Goal: Information Seeking & Learning: Learn about a topic

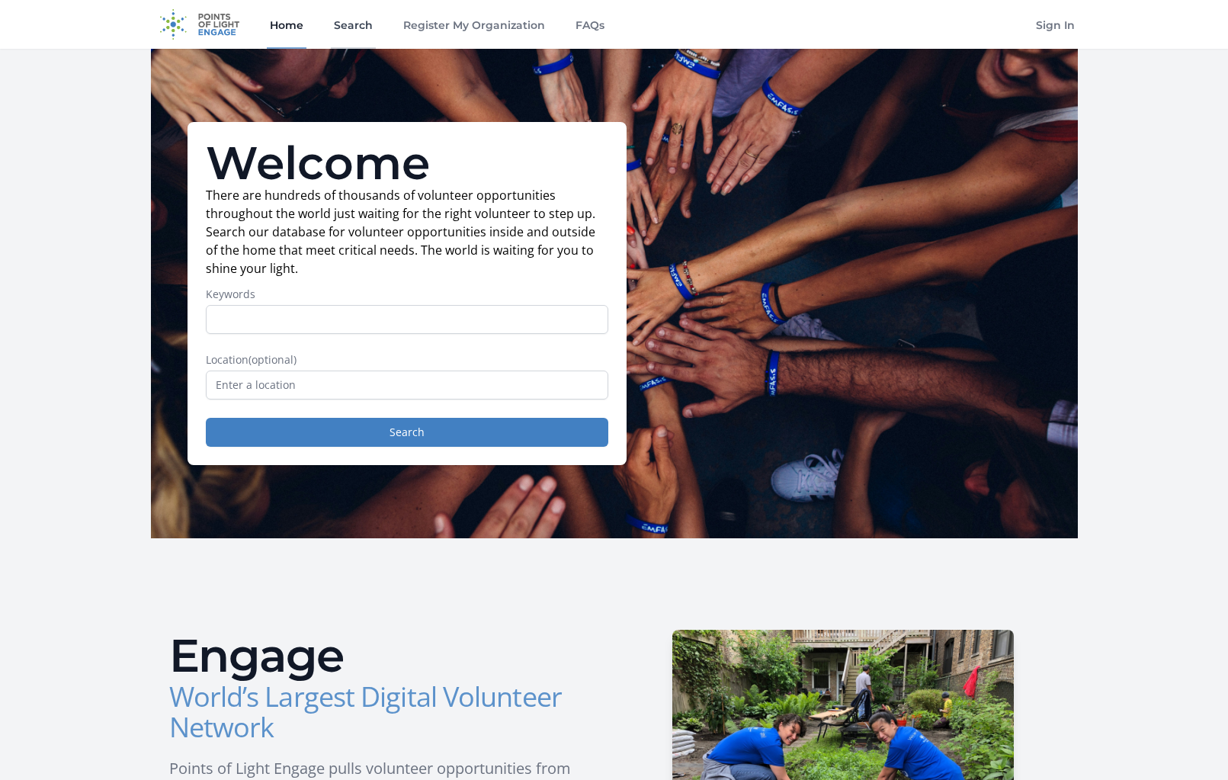
click at [363, 20] on link "Search" at bounding box center [353, 24] width 45 height 49
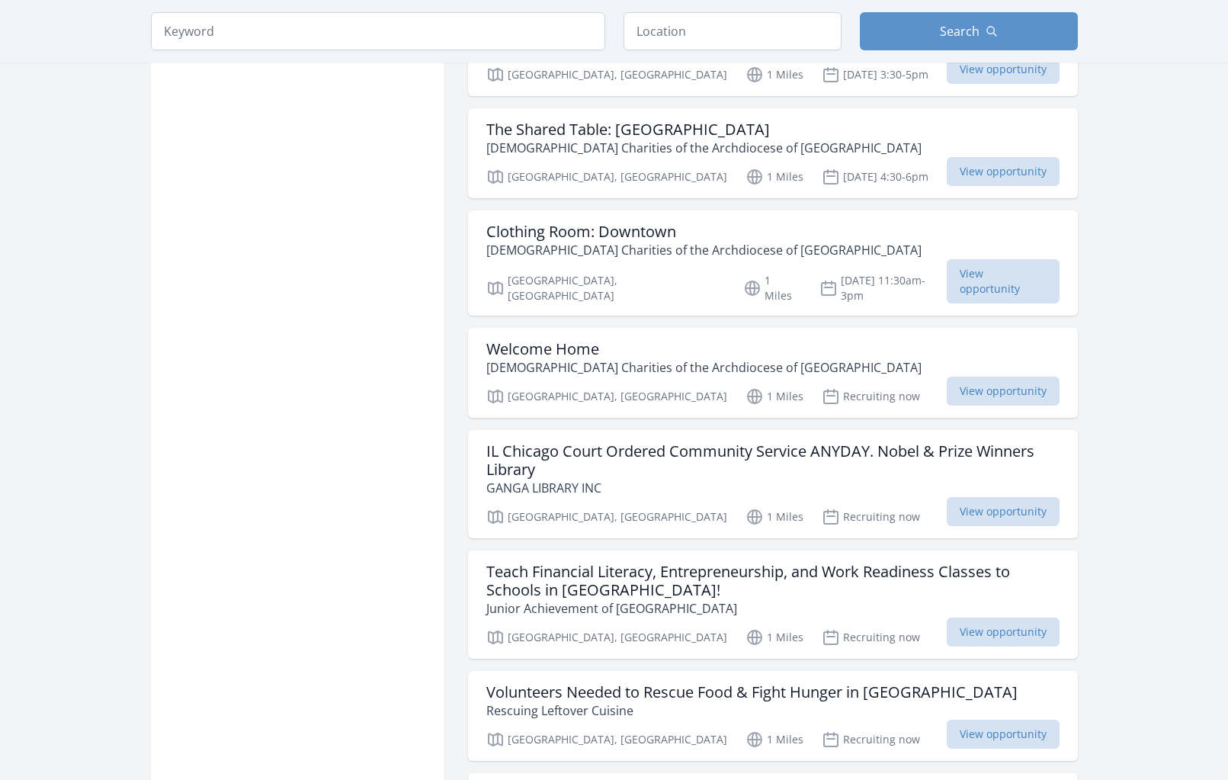
scroll to position [1524, 0]
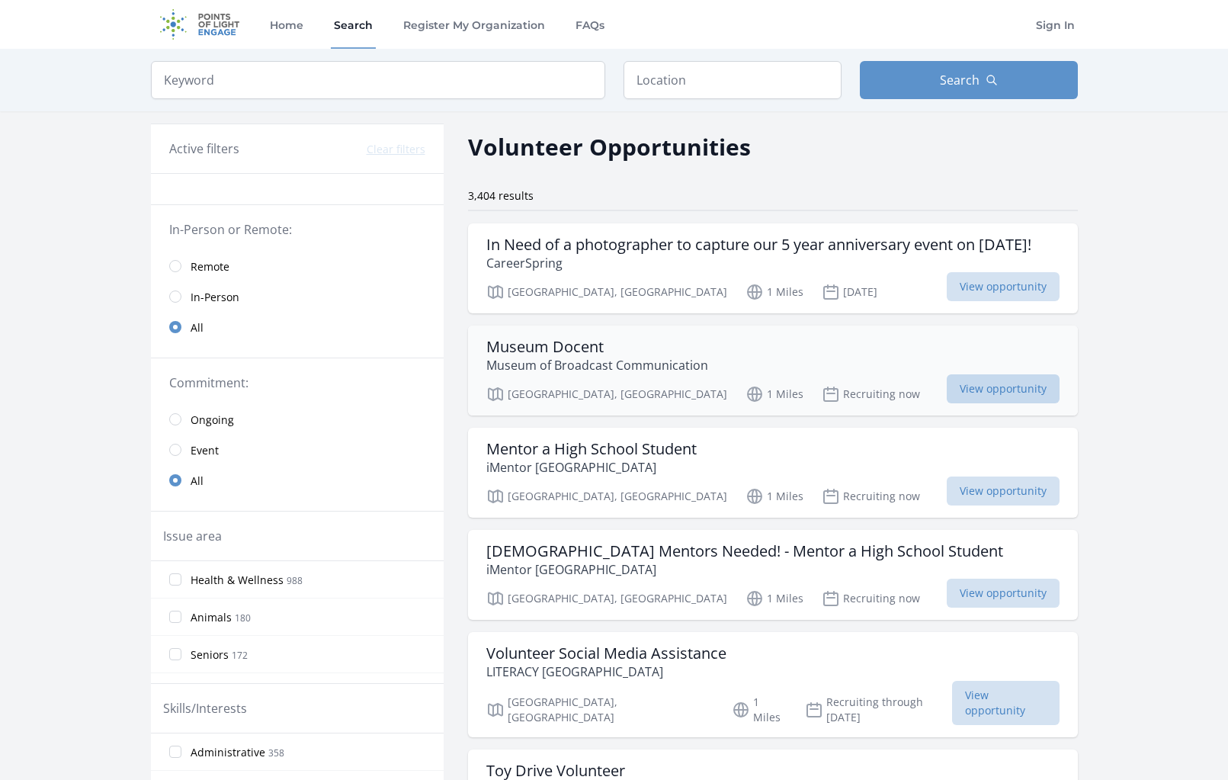
click at [982, 403] on span "View opportunity" at bounding box center [1003, 388] width 113 height 29
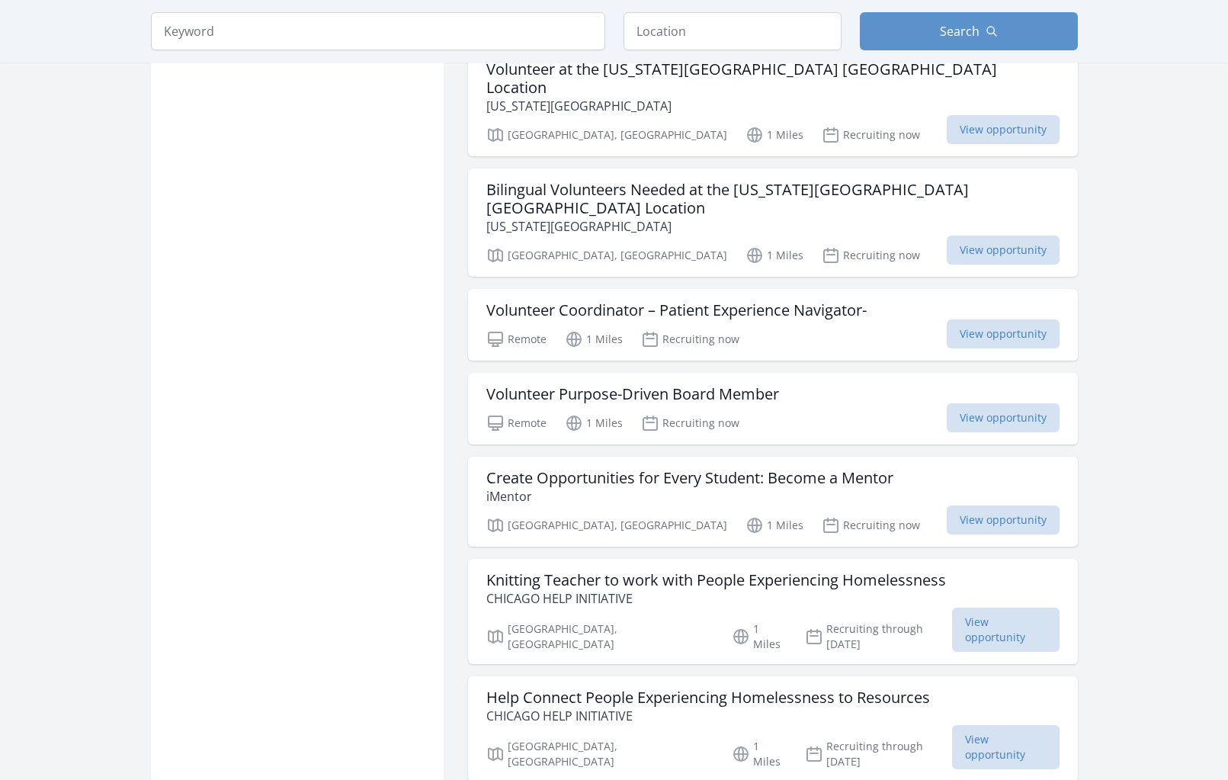
scroll to position [2744, 0]
click at [990, 318] on span "View opportunity" at bounding box center [1003, 332] width 113 height 29
